Goal: Navigation & Orientation: Find specific page/section

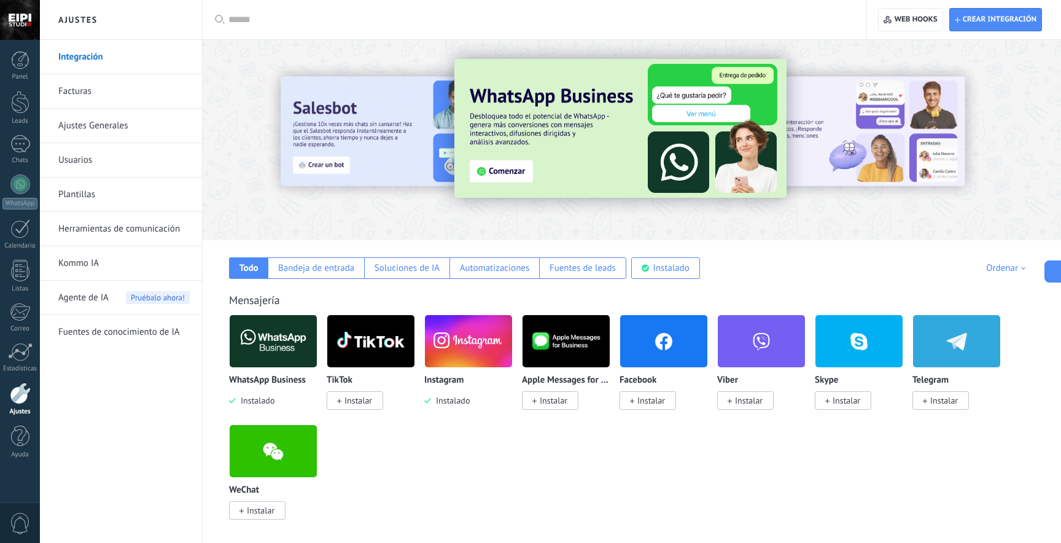
click at [437, 471] on div "WhatsApp Business Instalado TikTok Instalar Instagram Instalado Apple Messages …" at bounding box center [638, 424] width 818 height 220
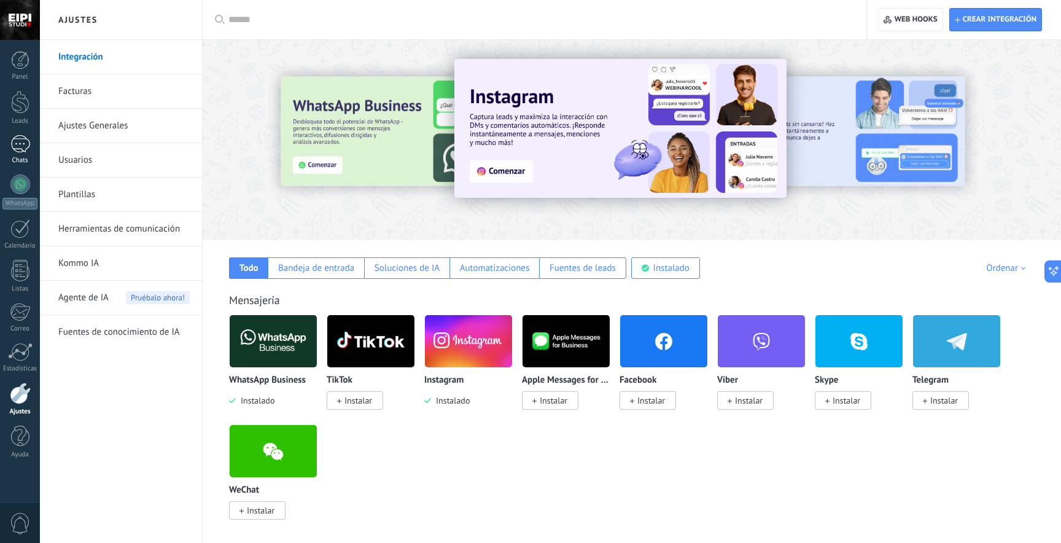
click at [20, 146] on div at bounding box center [20, 144] width 20 height 18
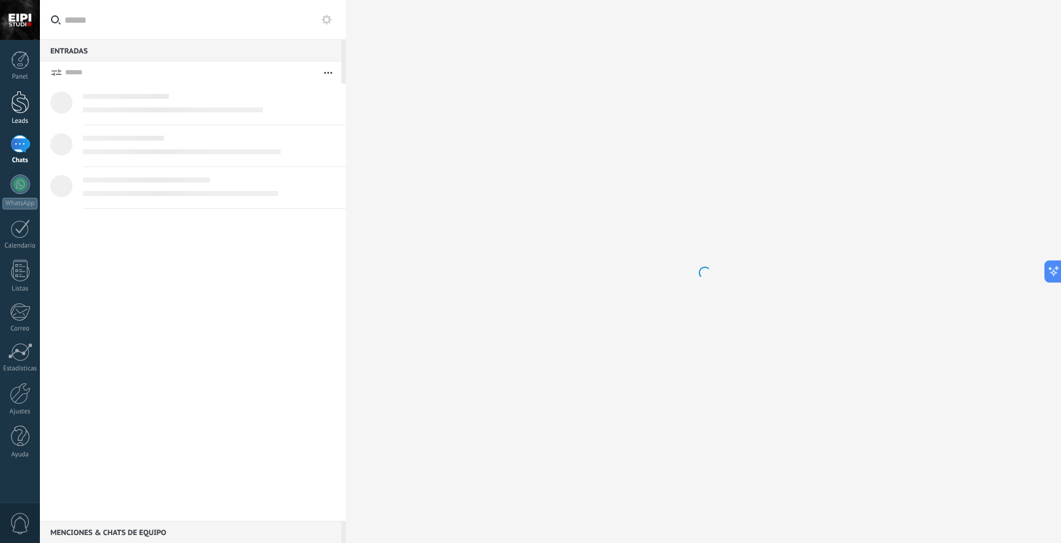
click at [21, 107] on div at bounding box center [20, 102] width 18 height 23
click at [18, 145] on div at bounding box center [20, 144] width 20 height 18
